Goal: Use online tool/utility: Use online tool/utility

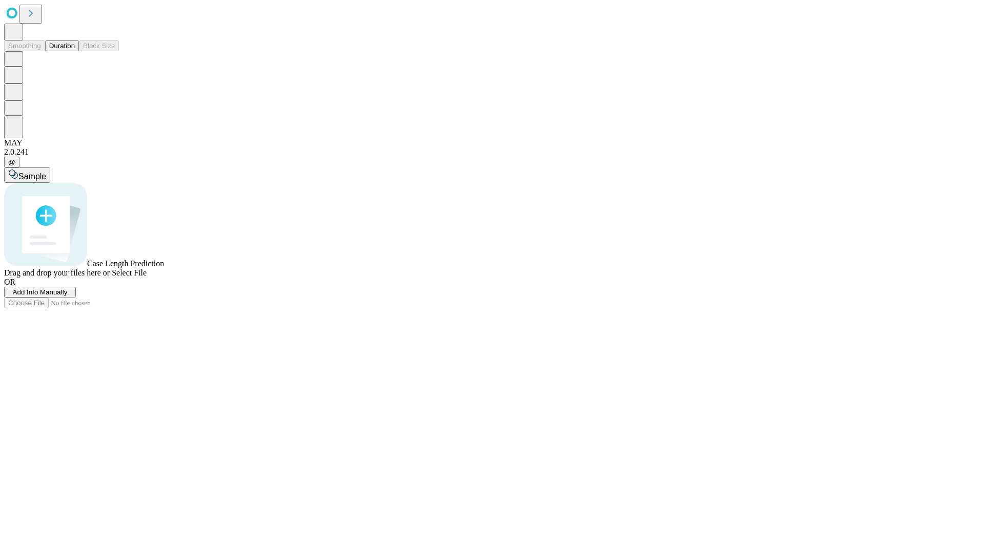
click at [75, 51] on button "Duration" at bounding box center [62, 45] width 34 height 11
click at [147, 277] on span "Select File" at bounding box center [129, 272] width 35 height 9
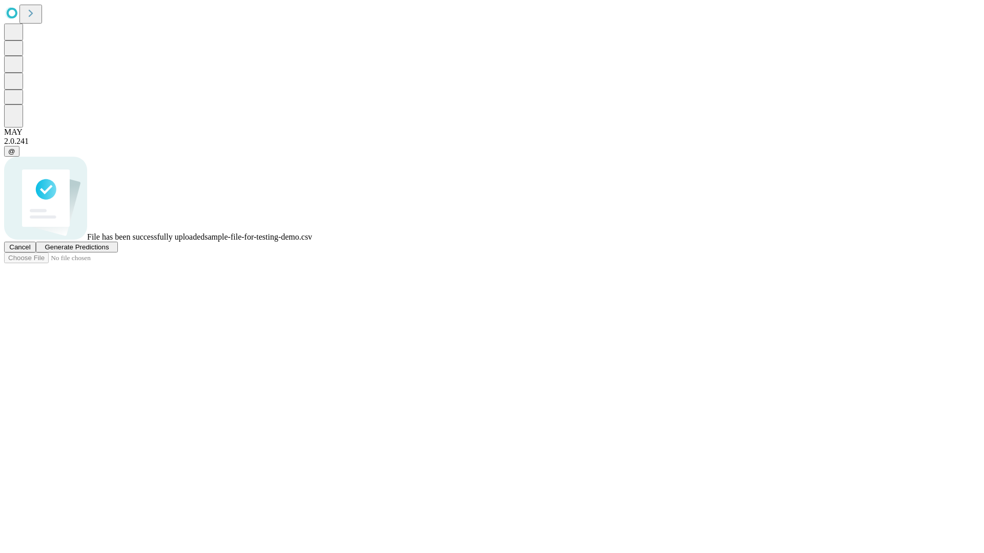
click at [109, 251] on span "Generate Predictions" at bounding box center [77, 247] width 64 height 8
